Goal: Book appointment/travel/reservation

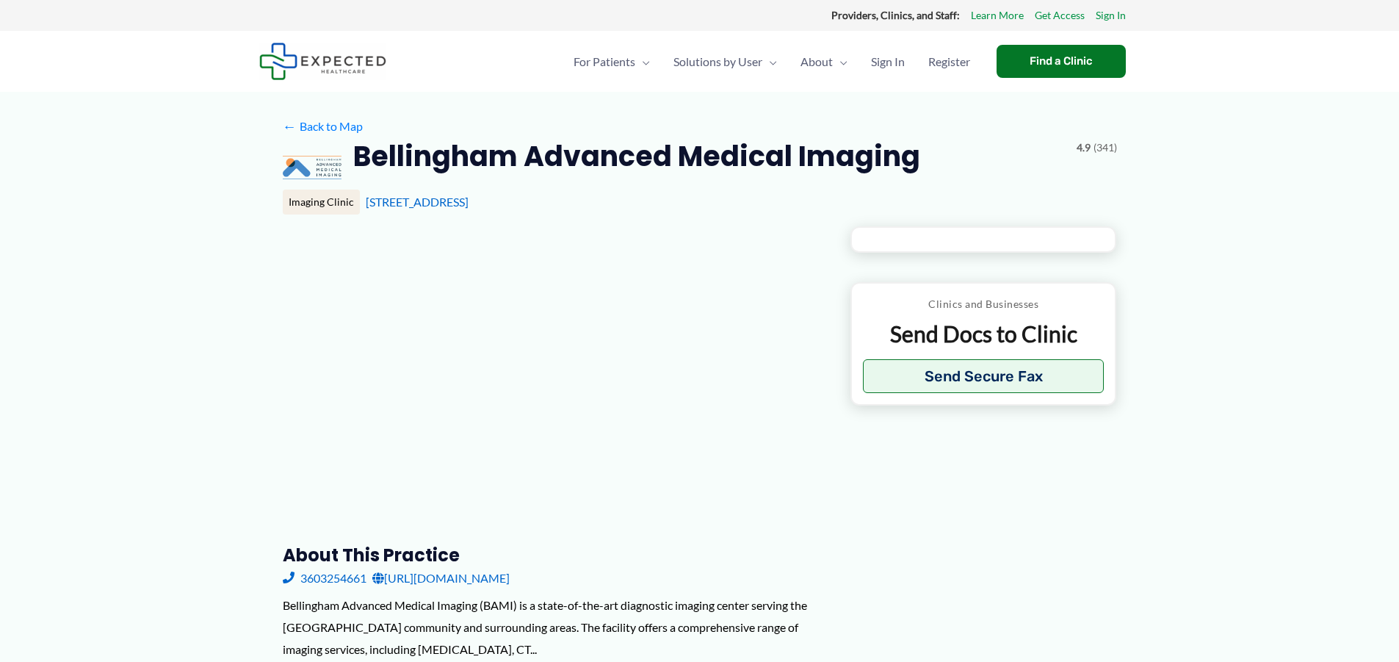
type input "**********"
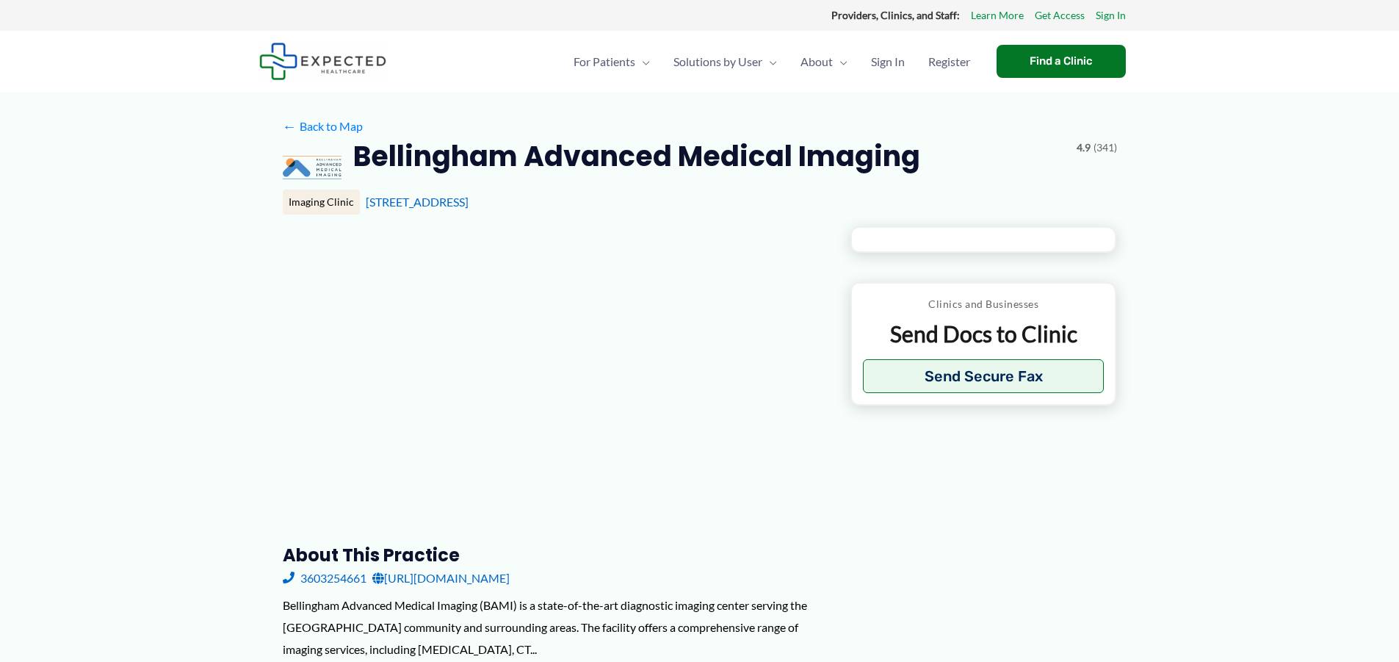
type input "**********"
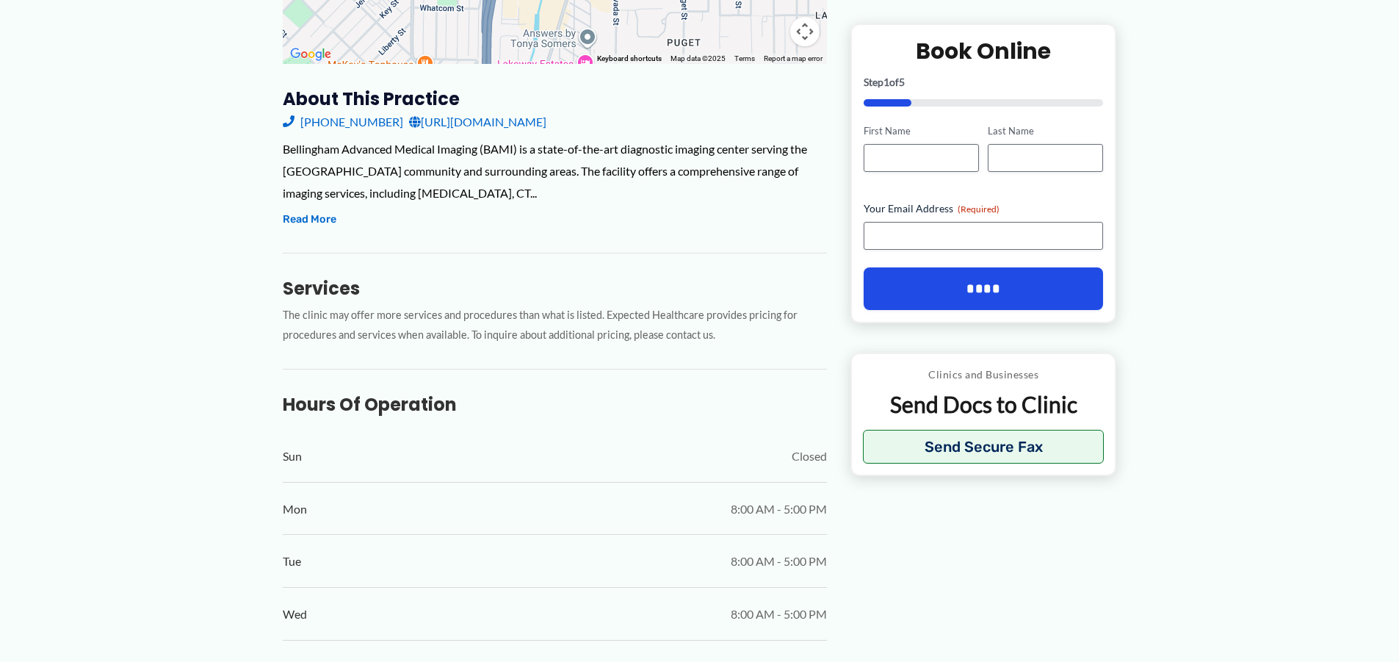
scroll to position [236, 0]
